Goal: Task Accomplishment & Management: Use online tool/utility

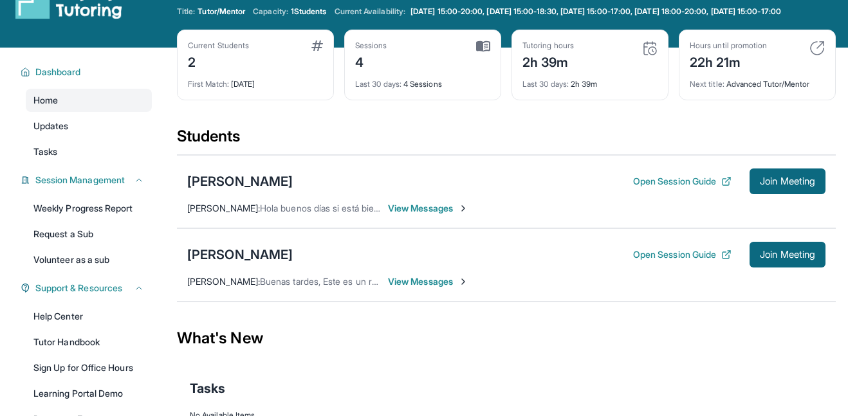
scroll to position [36, 0]
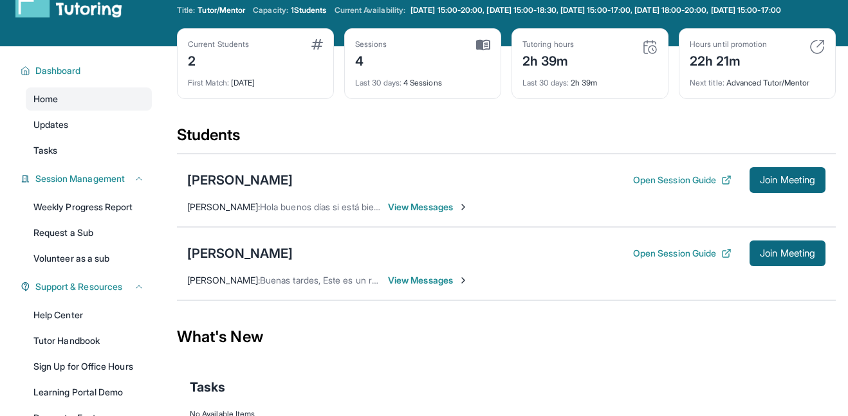
click at [428, 214] on span "View Messages" at bounding box center [428, 207] width 80 height 13
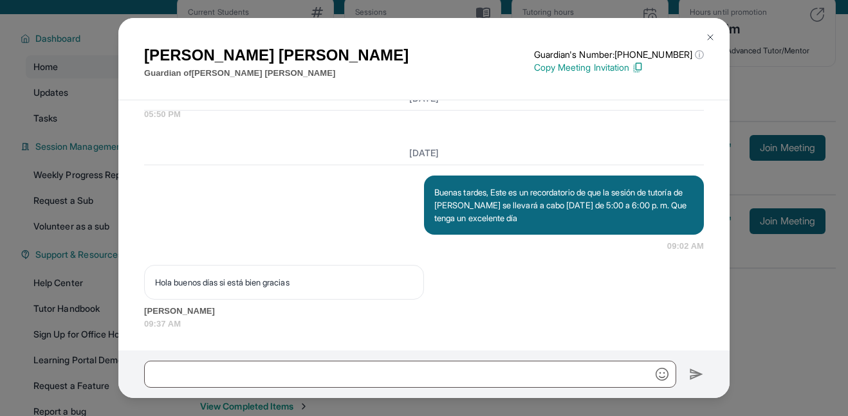
scroll to position [4554, 0]
click at [708, 37] on img at bounding box center [710, 37] width 10 height 10
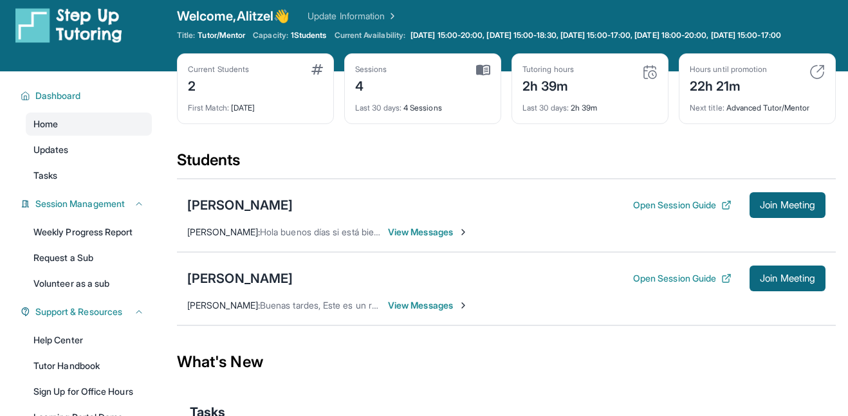
scroll to position [0, 0]
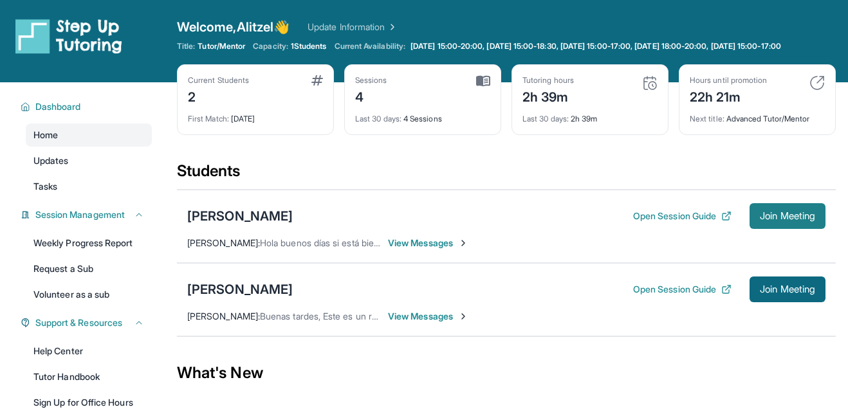
click at [764, 220] on span "Join Meeting" at bounding box center [787, 216] width 55 height 8
click at [760, 220] on span "Join Meeting" at bounding box center [787, 216] width 55 height 8
